Goal: Navigation & Orientation: Go to known website

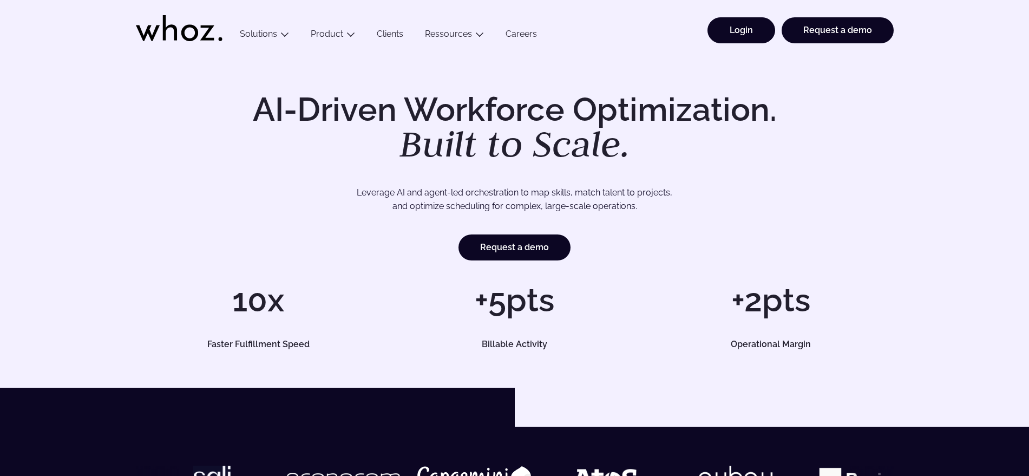
click at [755, 30] on link "Login" at bounding box center [742, 30] width 68 height 26
